Goal: Information Seeking & Learning: Learn about a topic

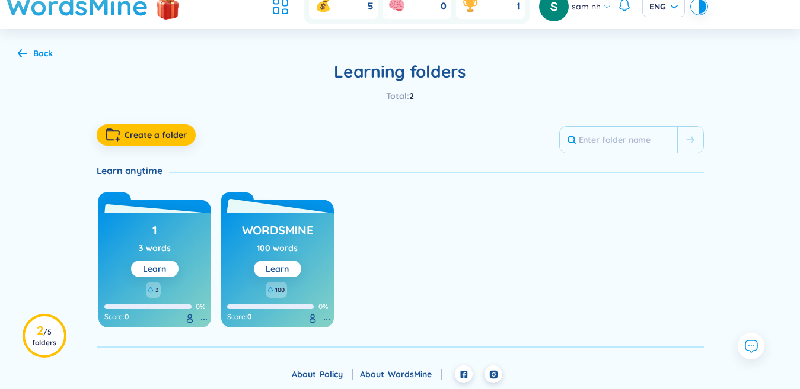
scroll to position [40, 0]
click at [289, 270] on link "Learn" at bounding box center [277, 269] width 23 height 11
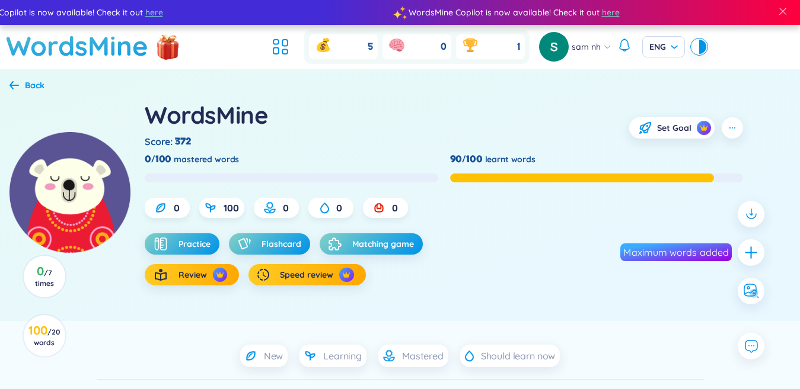
scroll to position [119, 0]
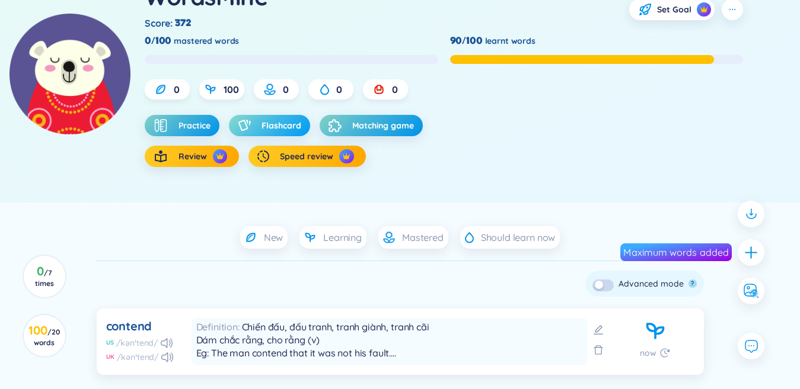
click at [276, 124] on span "Flashcard" at bounding box center [281, 126] width 40 height 12
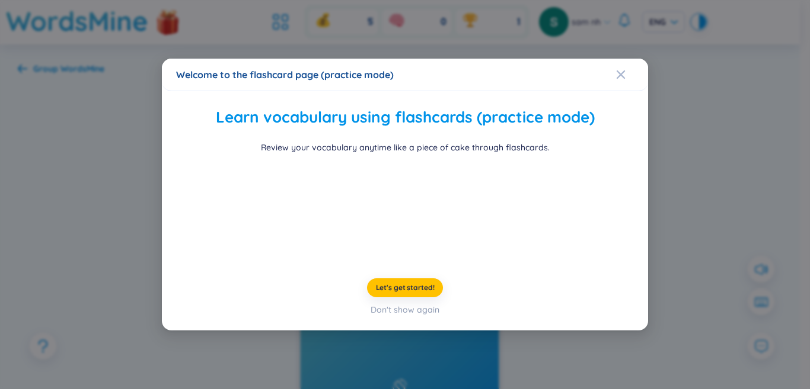
click at [186, 174] on div at bounding box center [405, 210] width 458 height 89
click at [104, 159] on div "Welcome to the flashcard page (practice mode) Learn vocabulary using flashcards…" at bounding box center [405, 194] width 810 height 389
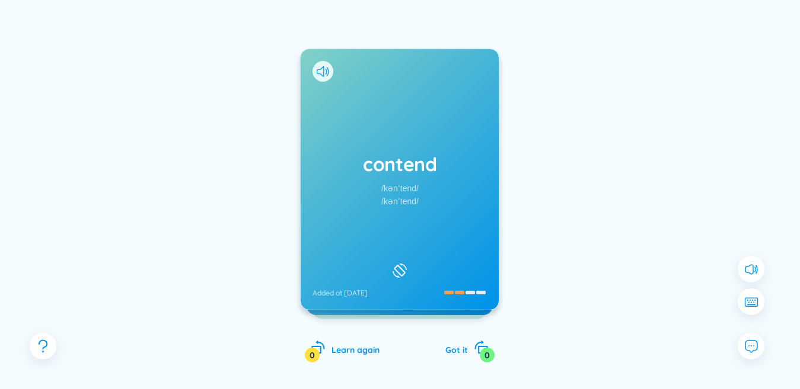
scroll to position [95, 0]
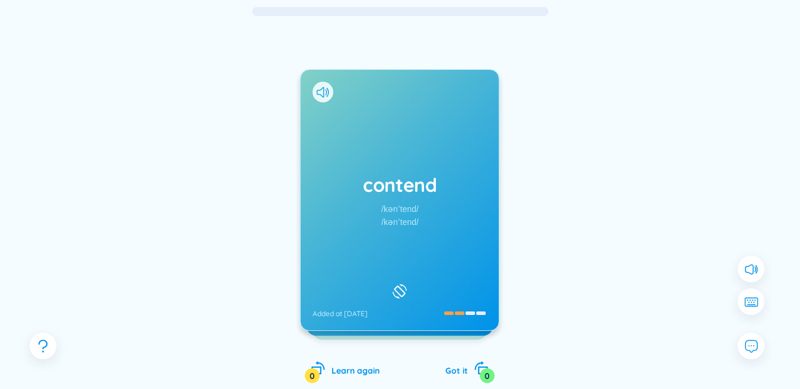
click at [338, 105] on div "contend /kənˈtend/ /kənˈtend/ Added at [DATE]" at bounding box center [400, 200] width 198 height 261
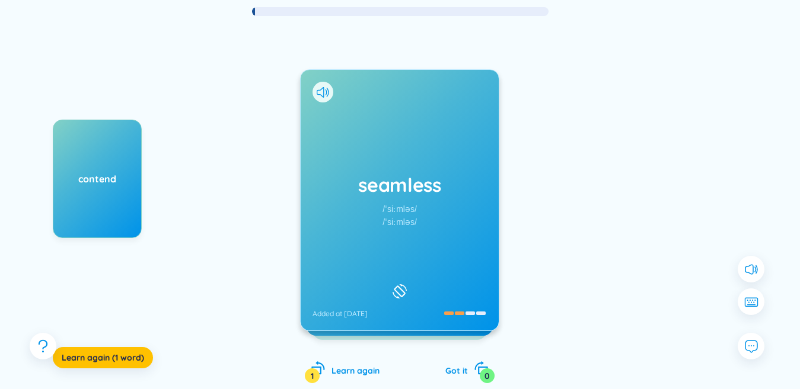
click at [368, 113] on div "seamless /ˈsiːmləs/ /ˈsiːmləs/ Added at [DATE]" at bounding box center [400, 200] width 198 height 261
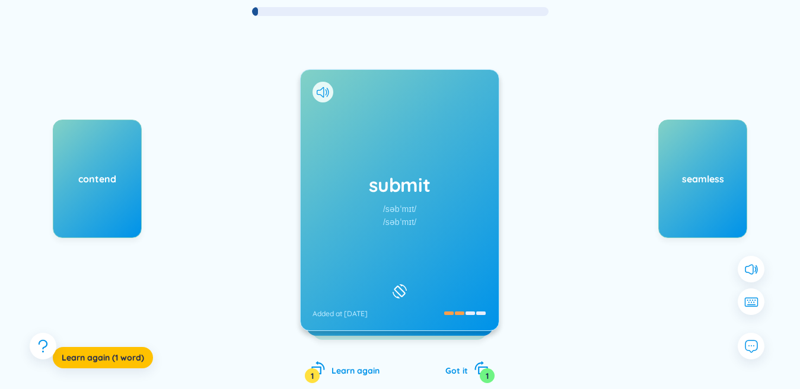
click at [370, 169] on div "submit /səbˈmɪt/ /səbˈmɪt/ Added at [DATE]" at bounding box center [400, 200] width 198 height 261
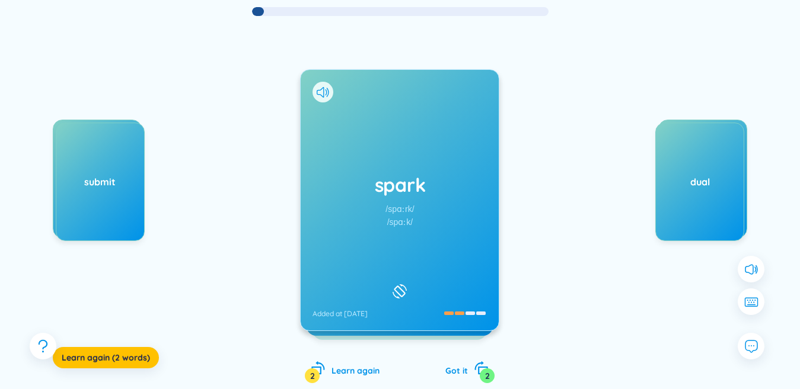
click at [374, 159] on div "spark /spɑːrk/ /spɑːk/ Added at [DATE]" at bounding box center [400, 200] width 198 height 261
click at [318, 91] on icon at bounding box center [320, 92] width 7 height 11
click at [334, 119] on div "resource /ˈriːsɔːrs/ /rɪˈsɔːs/ Added at [DATE]" at bounding box center [400, 200] width 198 height 261
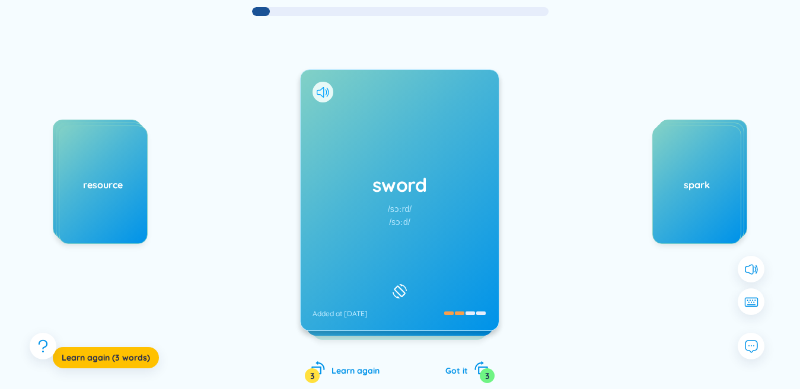
click at [321, 88] on icon at bounding box center [323, 92] width 12 height 11
click at [389, 145] on div "sword /sɔːrd/ /sɔːd/ Added at [DATE]" at bounding box center [400, 200] width 198 height 261
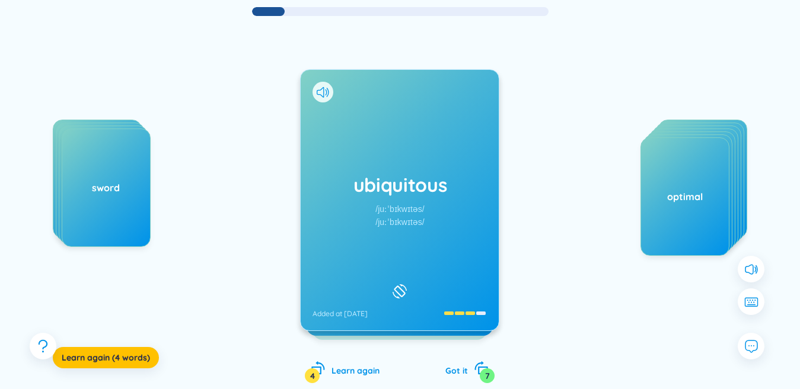
click at [392, 164] on div "ubiquitous /juːˈbɪkwɪtəs/ /juːˈbɪkwɪtəs/ Added at [DATE]" at bounding box center [400, 200] width 198 height 261
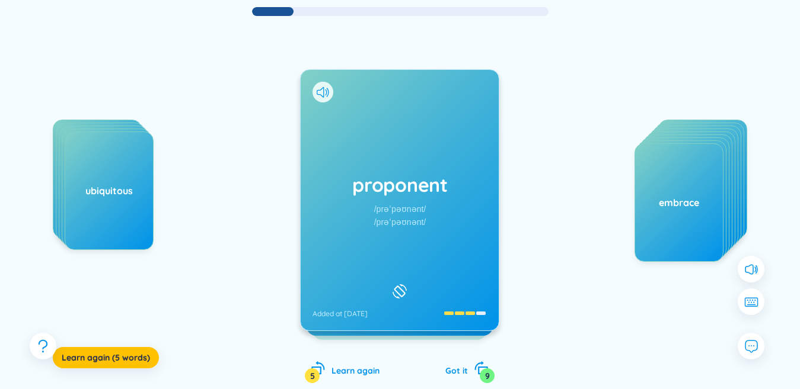
click at [408, 163] on div "proponent /prəˈpəʊnənt/ /prəˈpəʊnənt/ Added at [DATE]" at bounding box center [400, 200] width 198 height 261
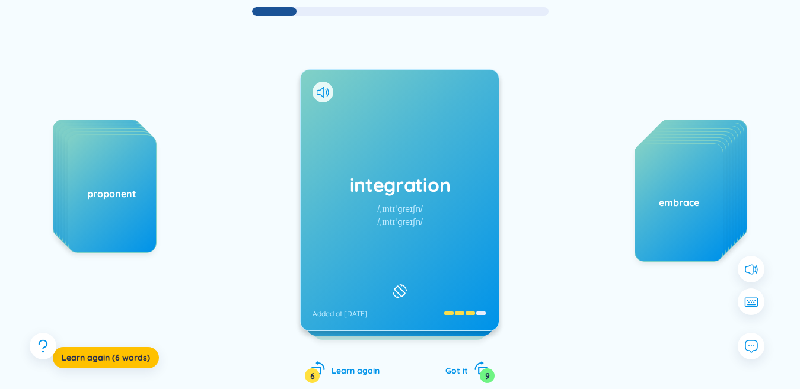
click at [372, 157] on div "integration /ˌɪntɪˈɡreɪʃn/ /ˌɪntɪˈɡreɪʃn/ Added at [DATE]" at bounding box center [400, 200] width 198 height 261
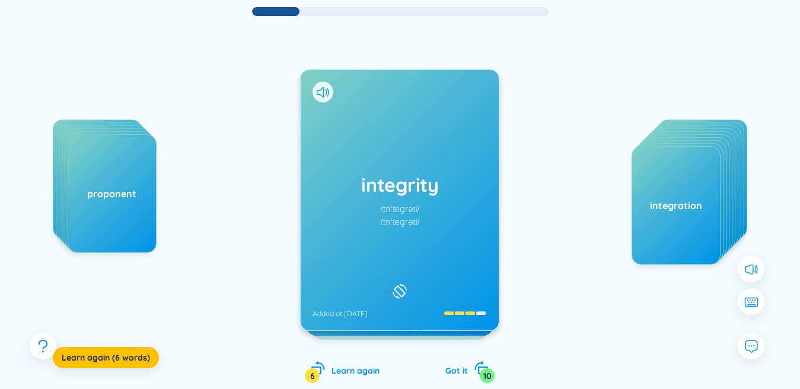
click at [359, 127] on div "integrity /ɪnˈteɡrəti/ /ɪnˈteɡrəti/ Added at [DATE]" at bounding box center [400, 200] width 198 height 261
click at [403, 138] on div "validation /ˌvælɪˈdeɪʃn/ /ˌvælɪˈdeɪʃn/ Added at [DATE]" at bounding box center [400, 200] width 198 height 261
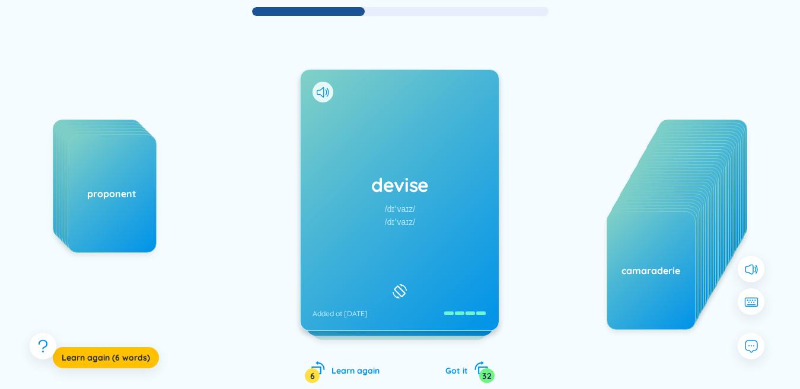
drag, startPoint x: 489, startPoint y: 228, endPoint x: 375, endPoint y: 241, distance: 114.6
drag, startPoint x: 417, startPoint y: 235, endPoint x: 336, endPoint y: 370, distance: 158.0
click at [336, 372] on span "Learn again" at bounding box center [355, 371] width 48 height 11
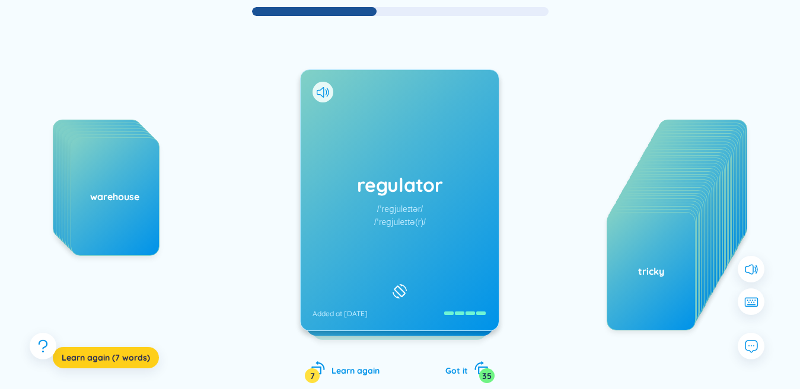
click at [139, 366] on button "Learn again (7 words)" at bounding box center [106, 357] width 106 height 21
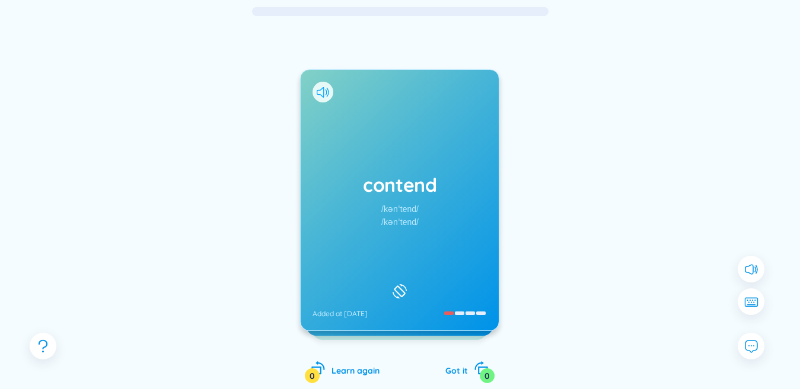
click at [322, 91] on icon at bounding box center [323, 92] width 12 height 11
click at [390, 261] on div "contend /kənˈtend/ /kənˈtend/ Added at [DATE]" at bounding box center [400, 200] width 198 height 261
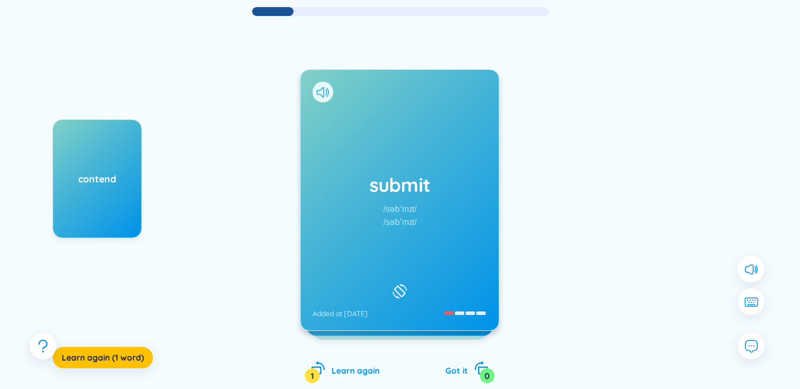
click at [323, 92] on icon at bounding box center [323, 92] width 12 height 11
click at [352, 177] on h1 "submit" at bounding box center [399, 185] width 174 height 26
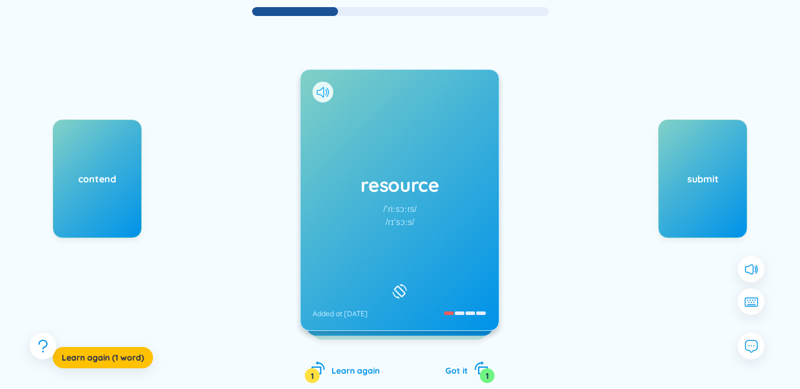
click at [321, 93] on icon at bounding box center [323, 92] width 12 height 11
click at [378, 165] on div "resource /ˈriːsɔːrs/ /rɪˈsɔːs/ Added at [DATE]" at bounding box center [400, 200] width 198 height 261
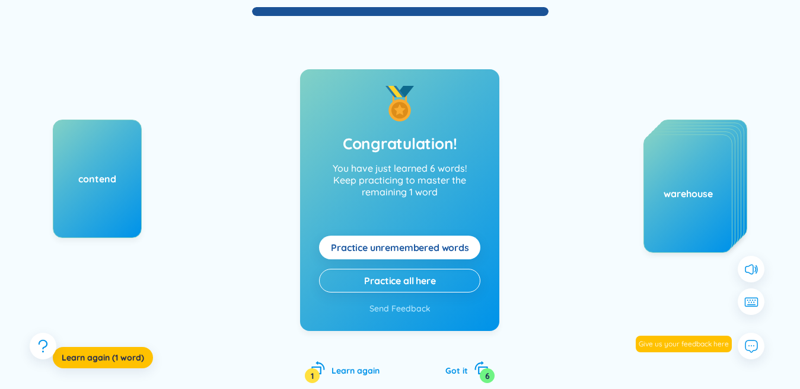
click at [397, 253] on span "Practice unremembered words" at bounding box center [400, 247] width 138 height 13
